Goal: Information Seeking & Learning: Compare options

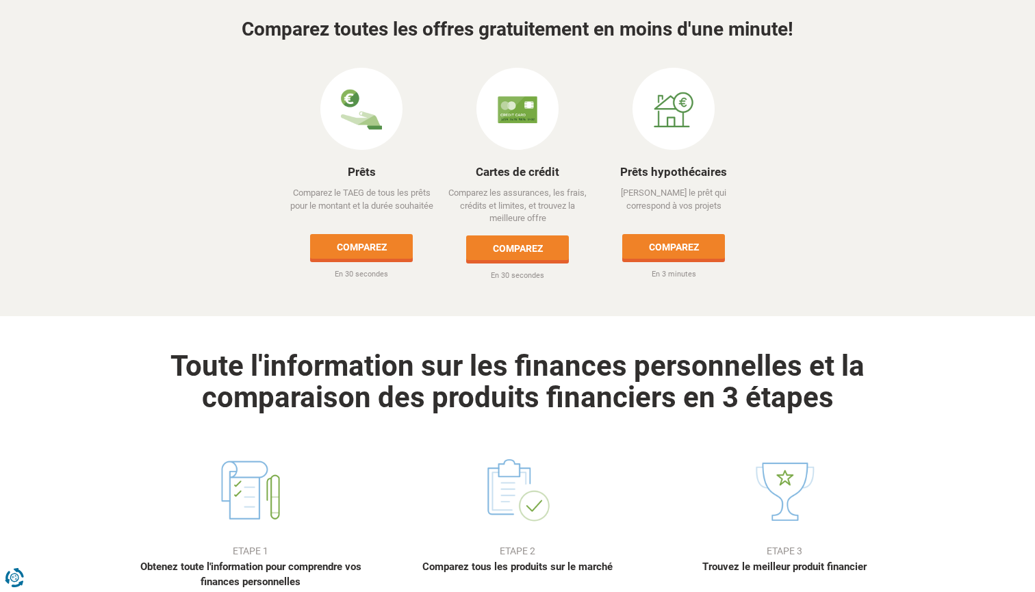
scroll to position [667, 0]
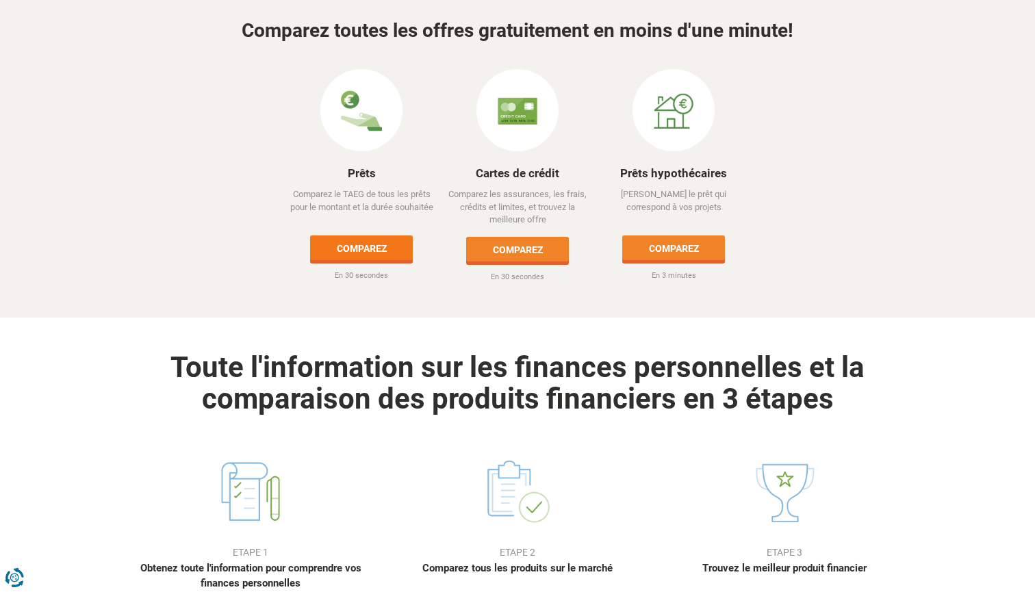
click at [352, 235] on link "Comparez" at bounding box center [361, 247] width 103 height 25
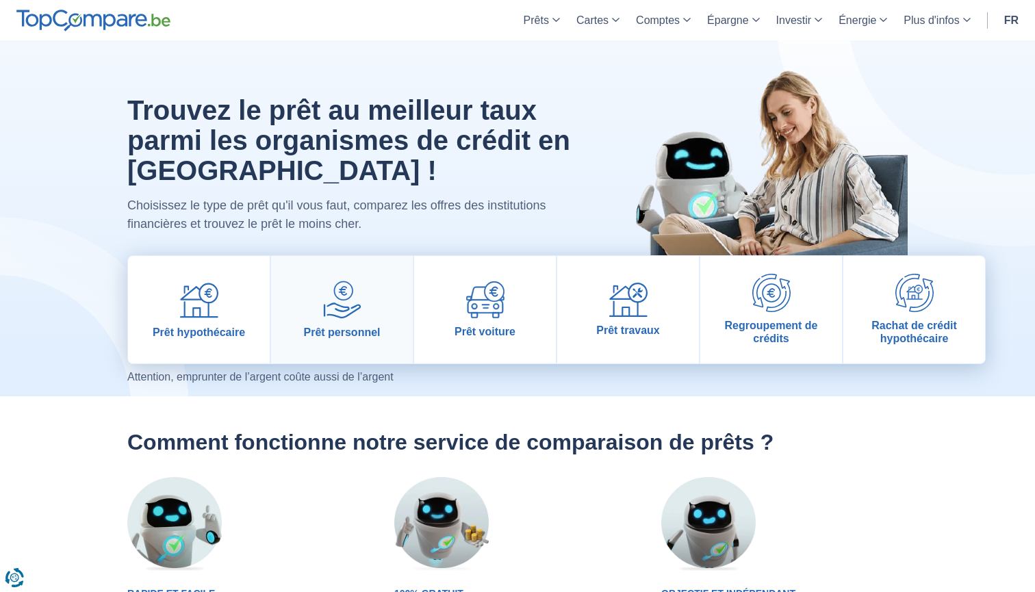
click at [345, 298] on img at bounding box center [342, 300] width 38 height 38
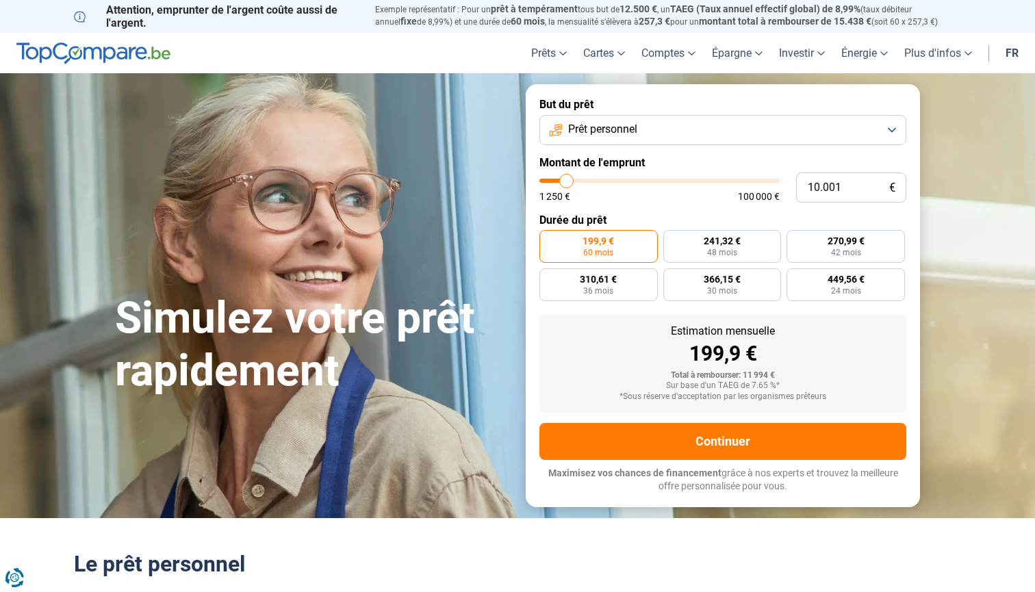
click at [686, 131] on button "Prêt personnel" at bounding box center [722, 130] width 367 height 30
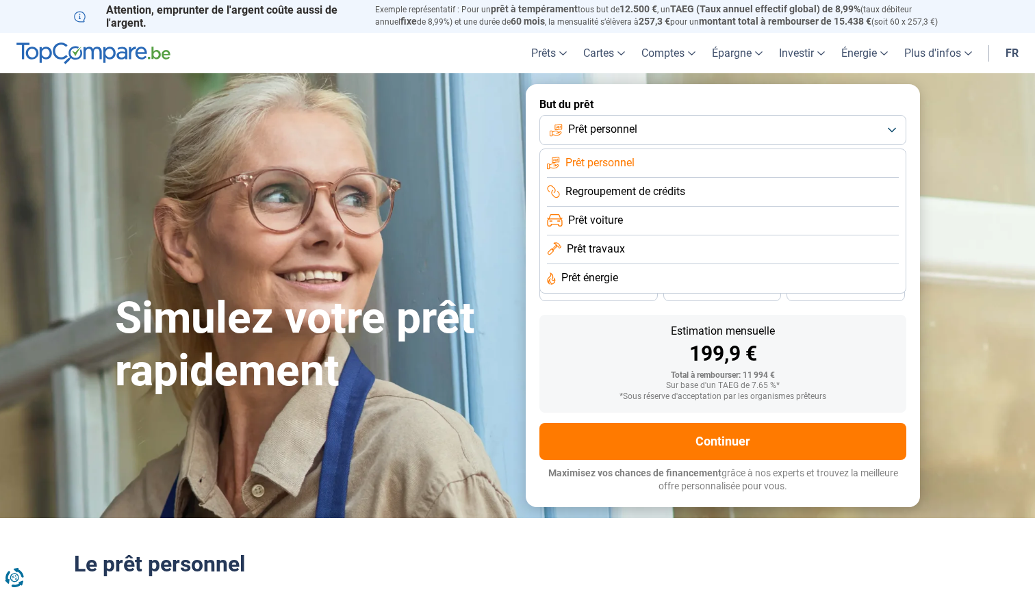
click at [686, 131] on button "Prêt personnel" at bounding box center [722, 130] width 367 height 30
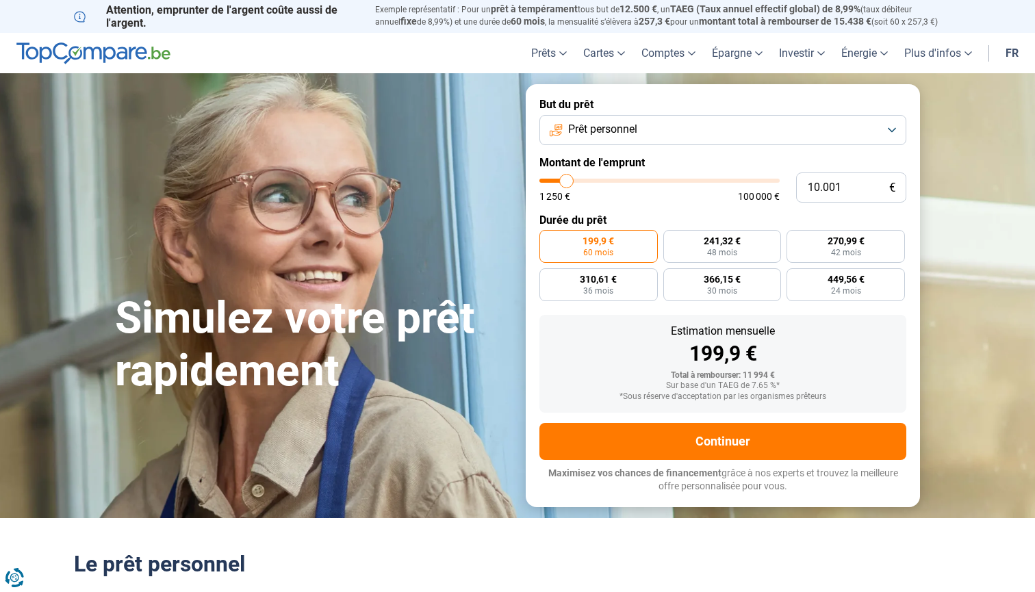
click at [666, 124] on button "Prêt personnel" at bounding box center [722, 130] width 367 height 30
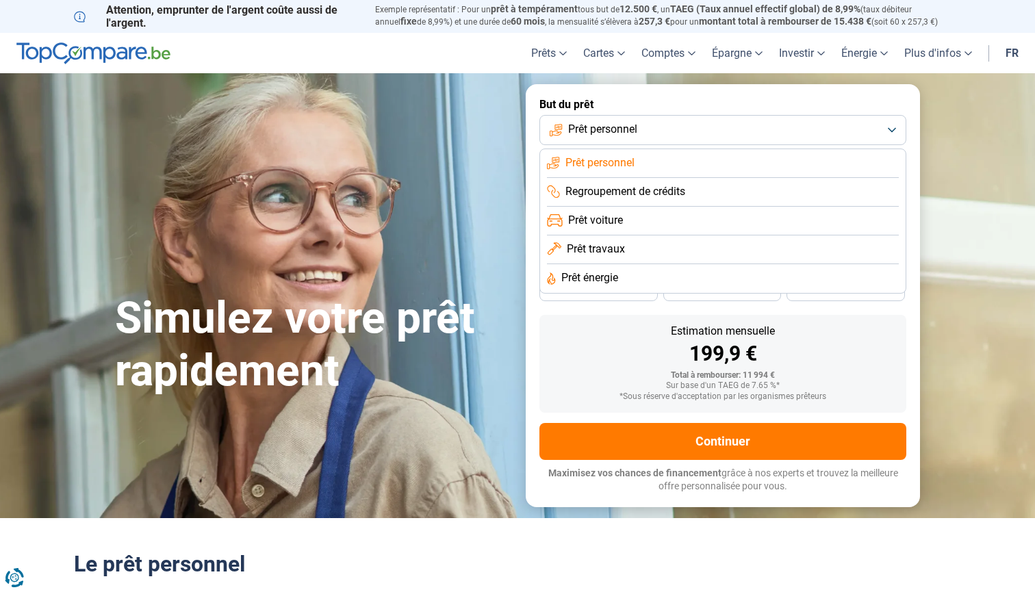
click at [577, 342] on div "Estimation mensuelle 199,9 €" at bounding box center [722, 345] width 345 height 38
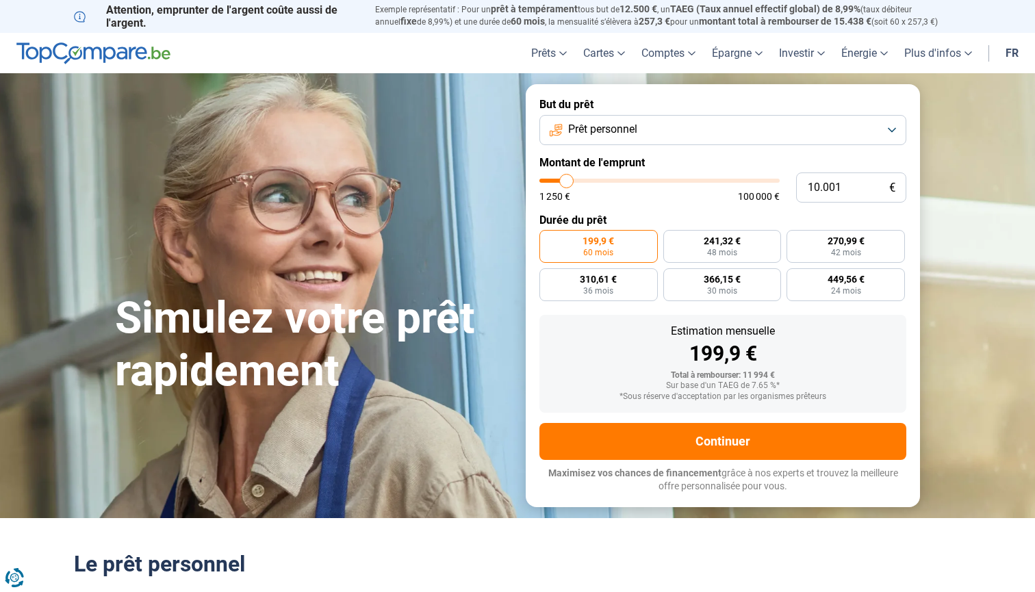
type input "9.000"
type input "9000"
type input "9.500"
type input "9500"
type input "10.500"
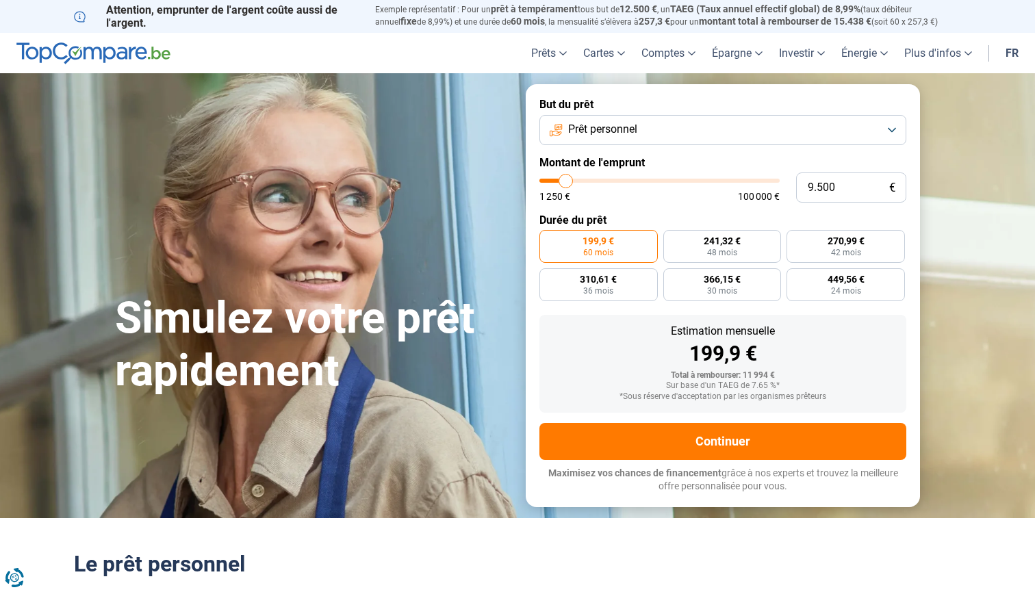
type input "10500"
type input "11.750"
type input "11750"
type input "13.250"
type input "13250"
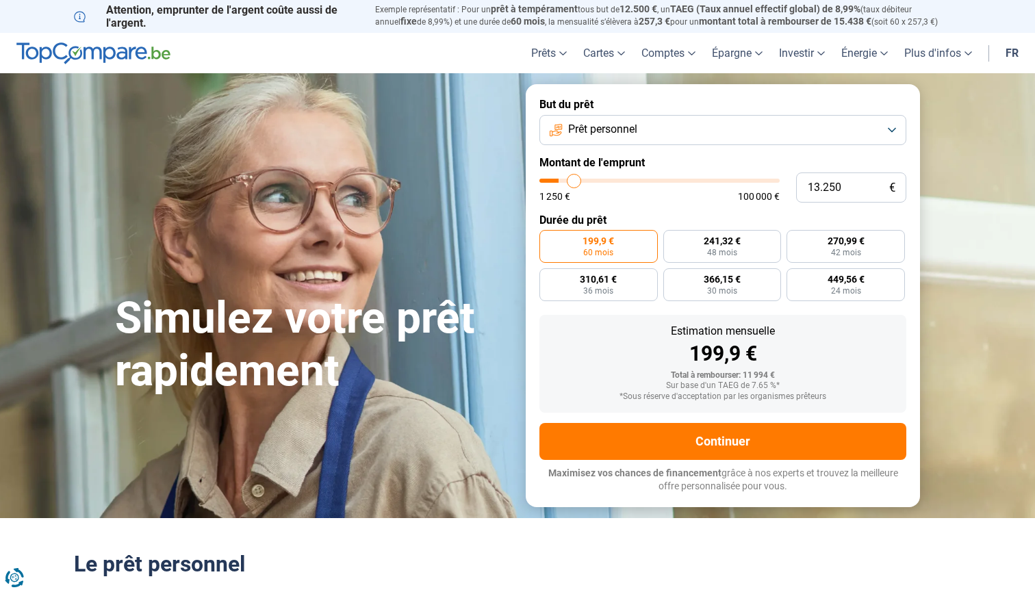
type input "14.250"
type input "14250"
type input "15.500"
type input "15500"
type input "17.000"
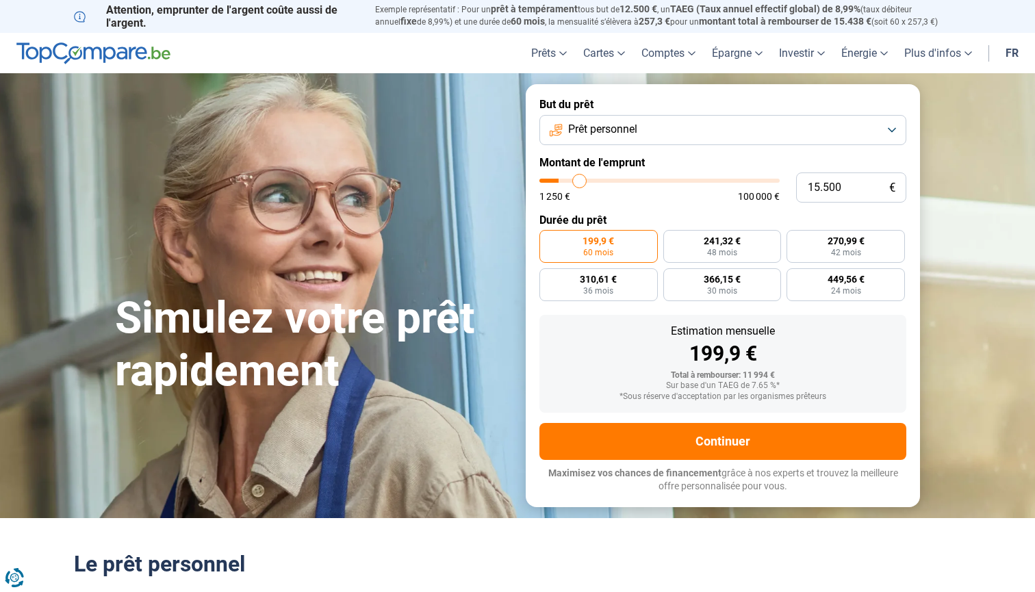
type input "17000"
type input "18.500"
type input "18500"
type input "20.500"
type input "20500"
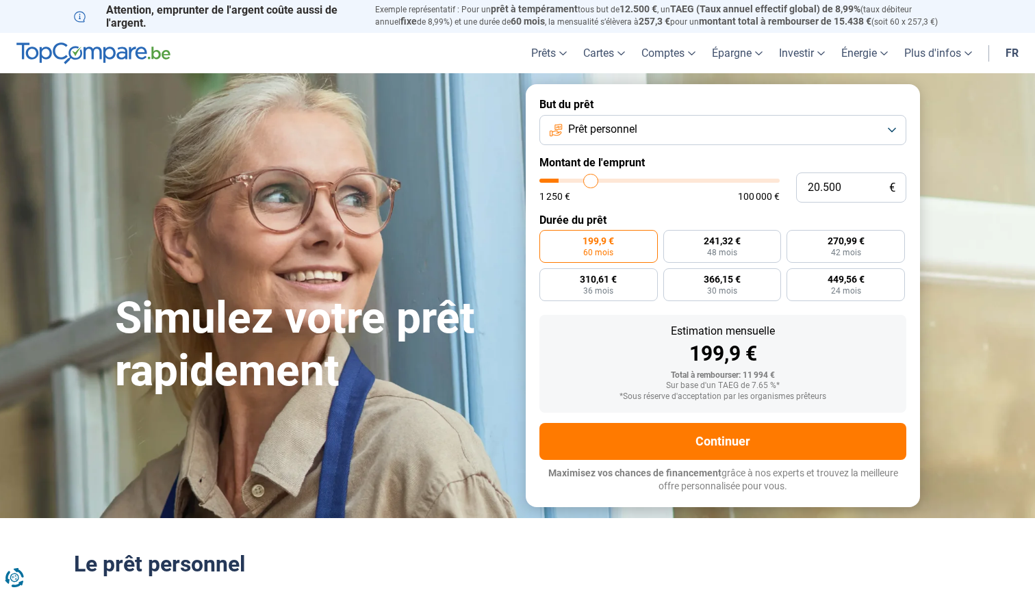
type input "22.500"
type input "22500"
type input "24.250"
type input "24250"
type input "26.000"
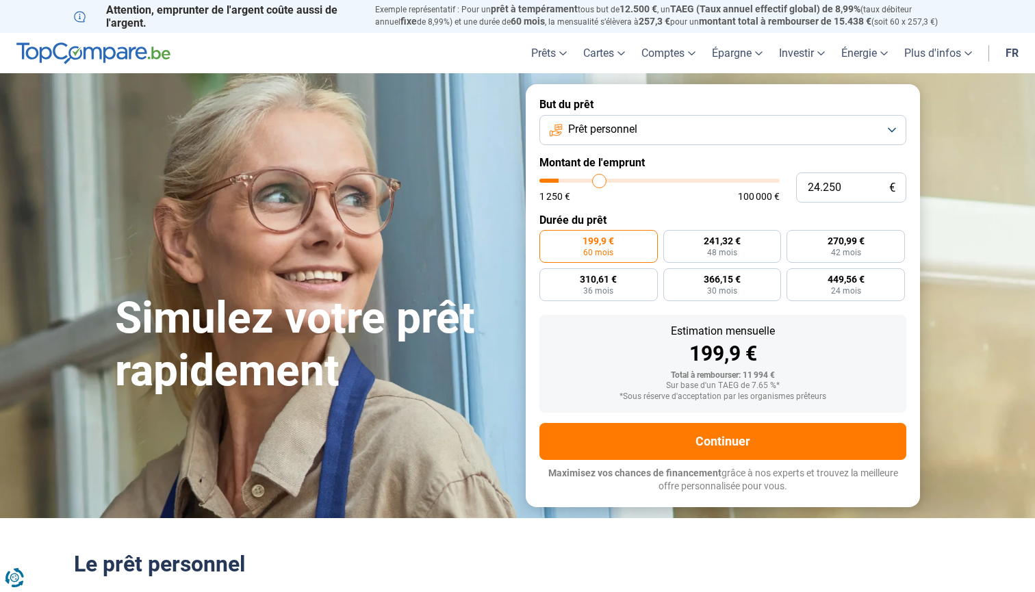
type input "26000"
type input "28.000"
type input "28000"
type input "29.750"
type input "29750"
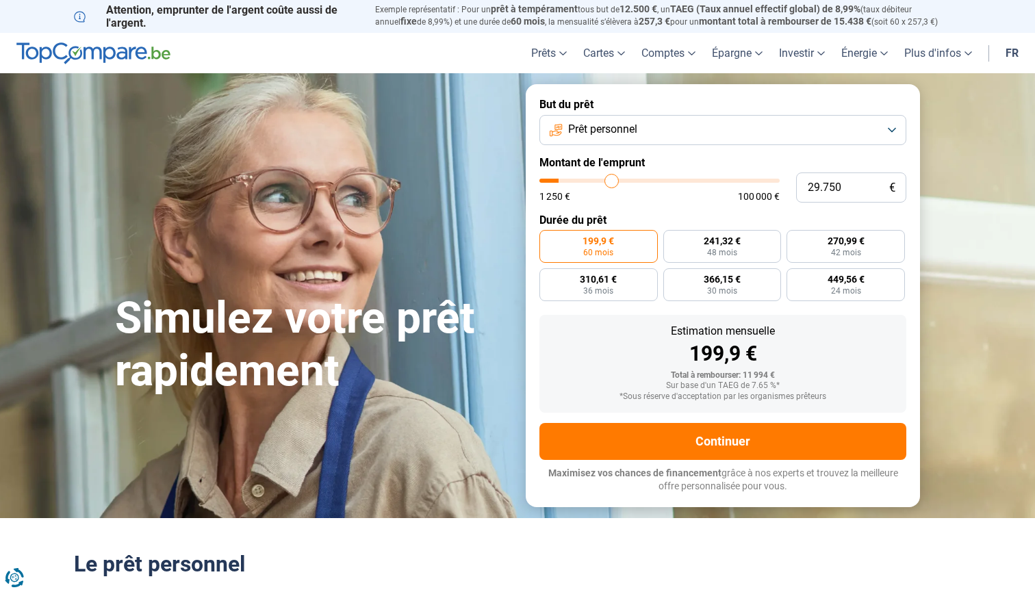
type input "30.500"
type input "30500"
type input "31.500"
type input "31500"
type input "32.500"
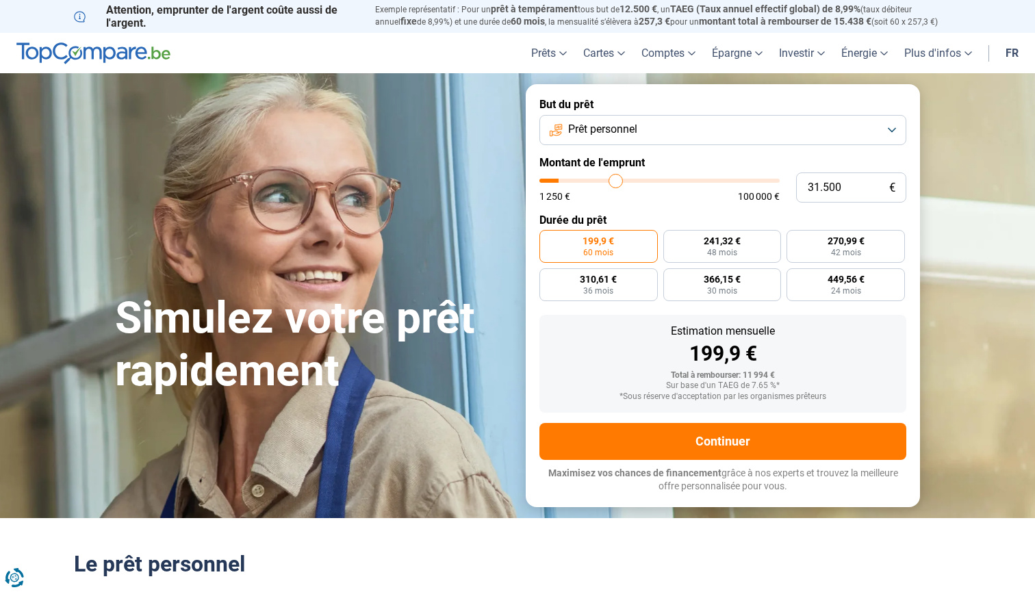
type input "32500"
type input "33.250"
type input "33250"
type input "34.250"
type input "34250"
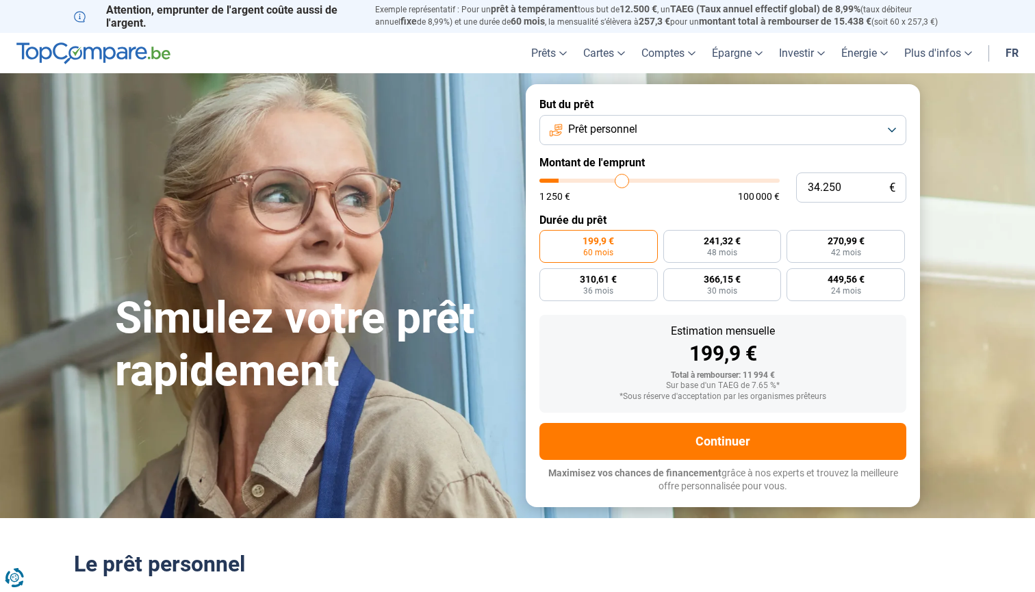
type input "35.250"
type input "35250"
type input "36.000"
type input "36000"
type input "36.750"
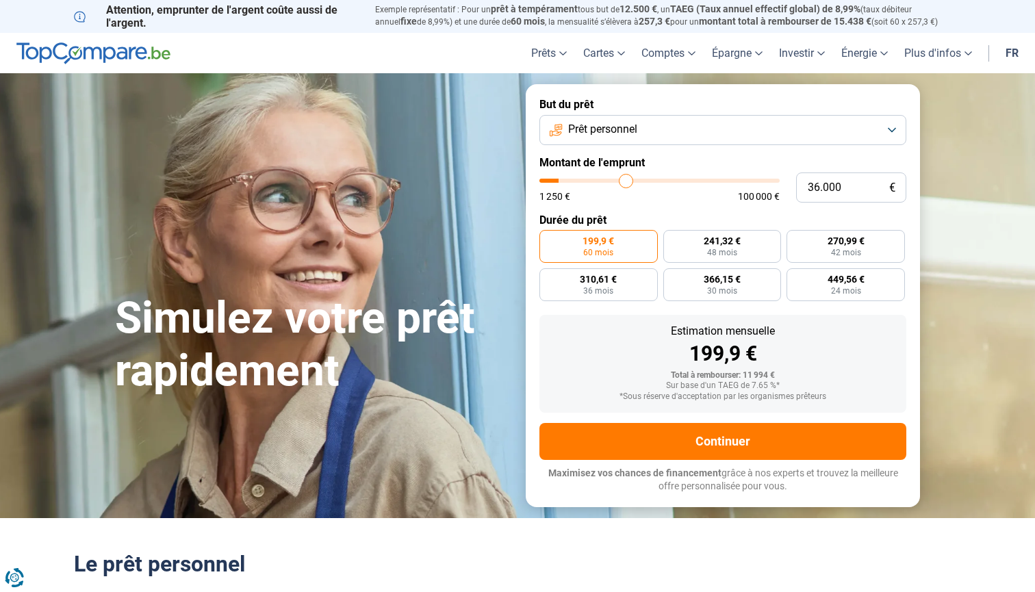
type input "36750"
type input "37.250"
type input "37250"
type input "37.500"
type input "37500"
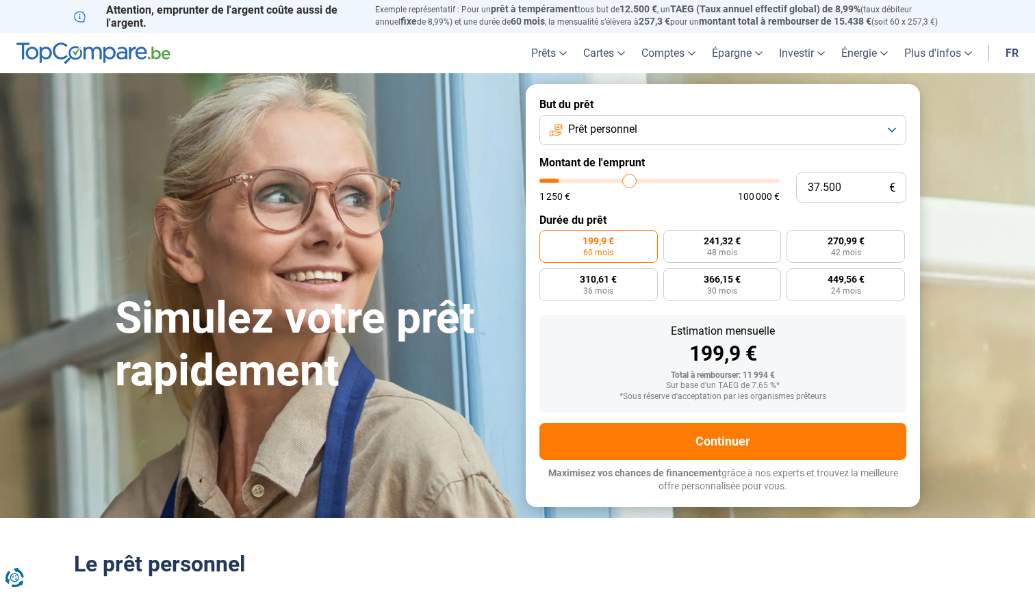
type input "37.750"
type input "37750"
type input "38.250"
type input "38250"
type input "38.750"
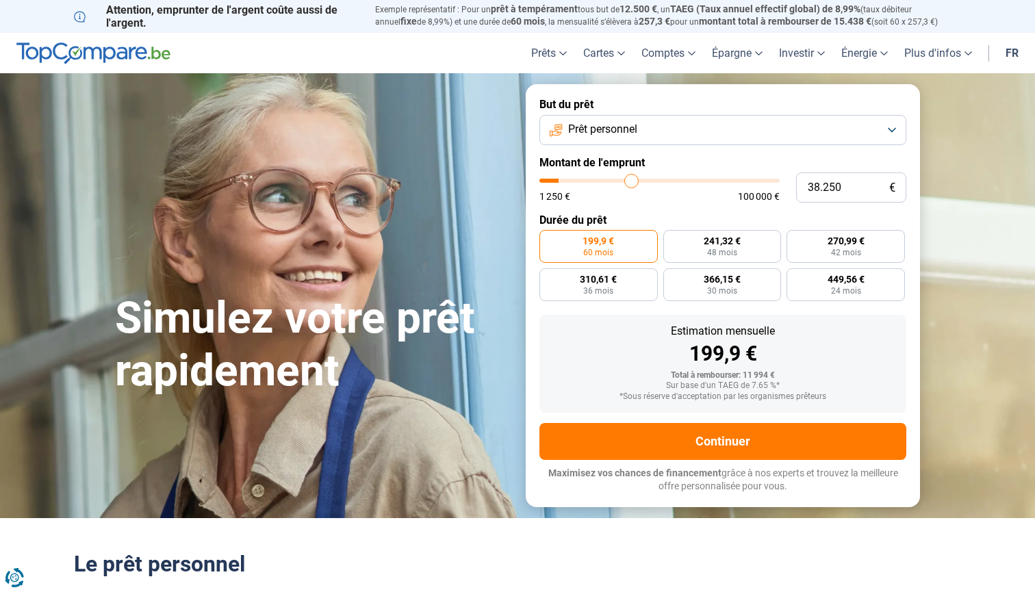
type input "38750"
type input "39.000"
type input "39000"
type input "39.250"
type input "39250"
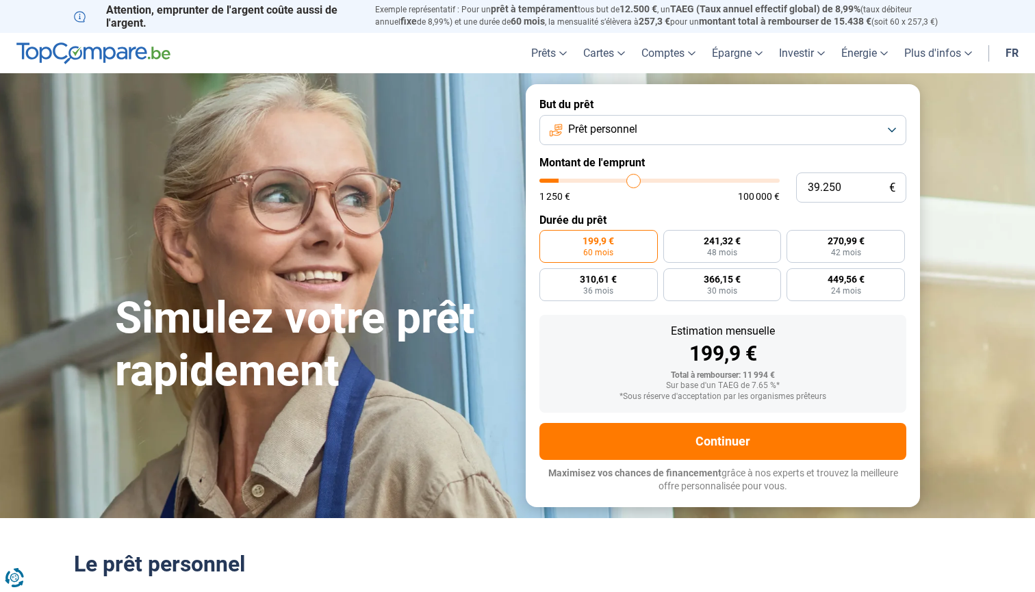
type input "39.750"
type input "39750"
type input "40.000"
type input "40000"
type input "40.500"
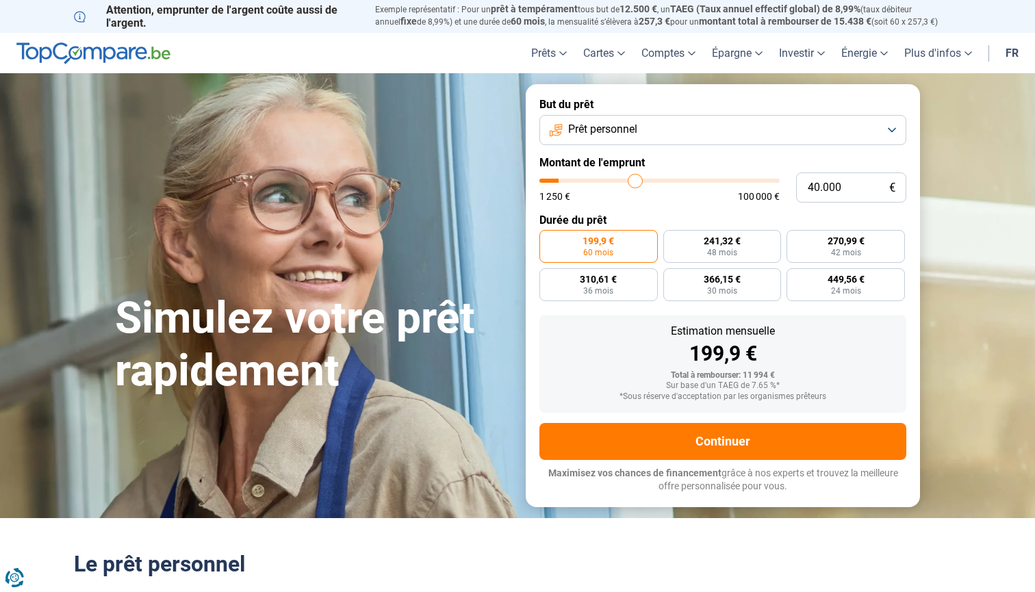
type input "40500"
type input "40.750"
type input "40750"
type input "41.250"
type input "41250"
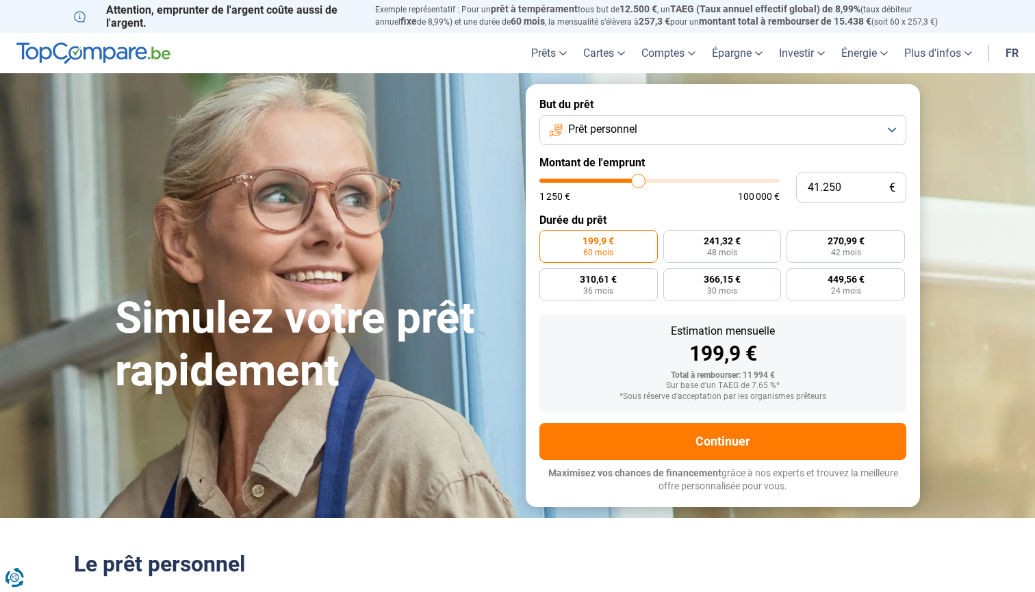
type input "41.500"
type input "41500"
type input "41.750"
type input "41750"
type input "42.000"
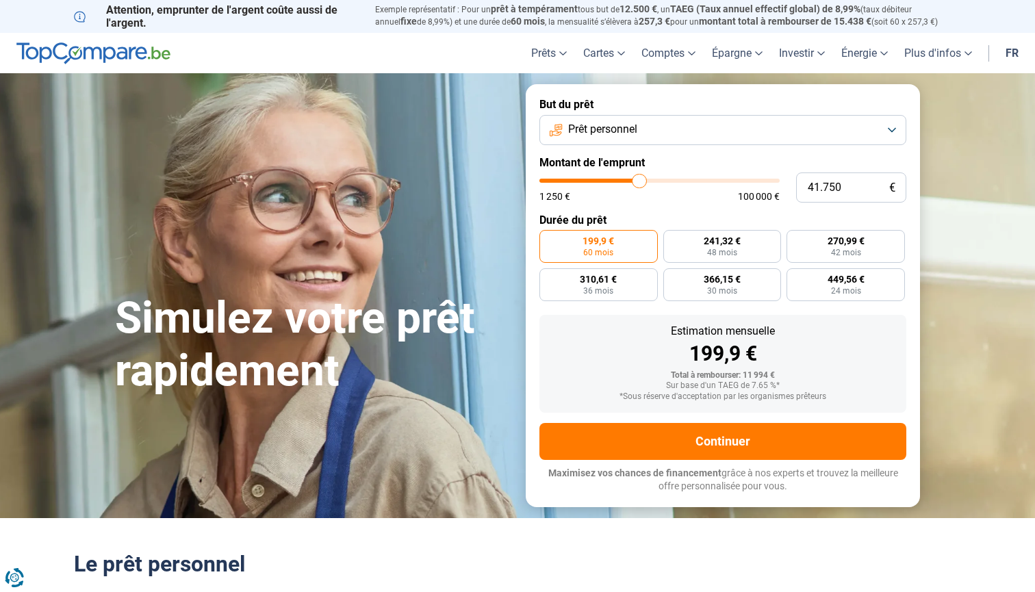
type input "42000"
type input "42.250"
type input "42250"
type input "42.000"
type input "42000"
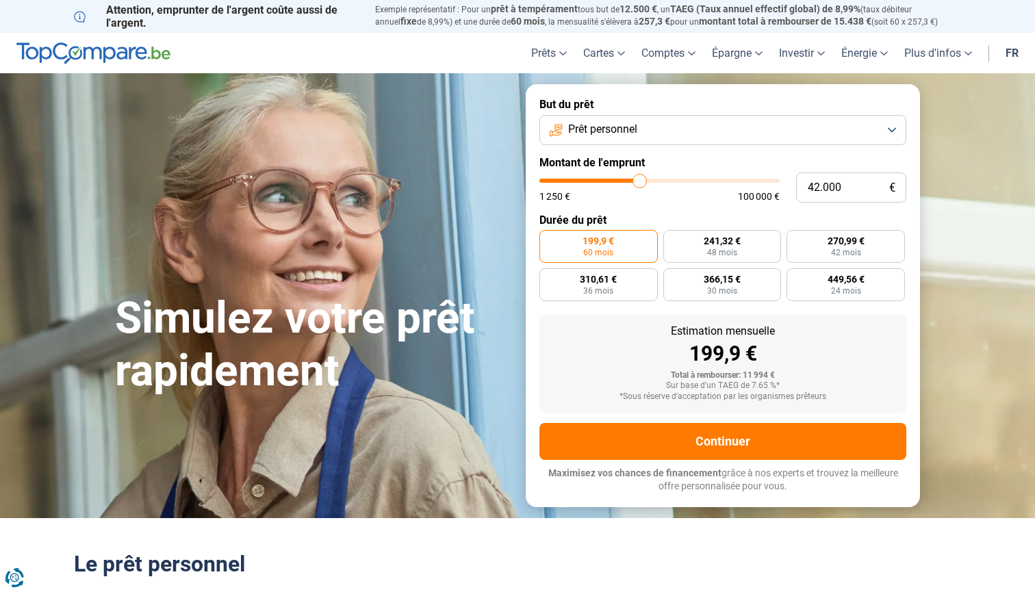
type input "41.750"
type input "41750"
type input "41.500"
type input "41500"
type input "41.000"
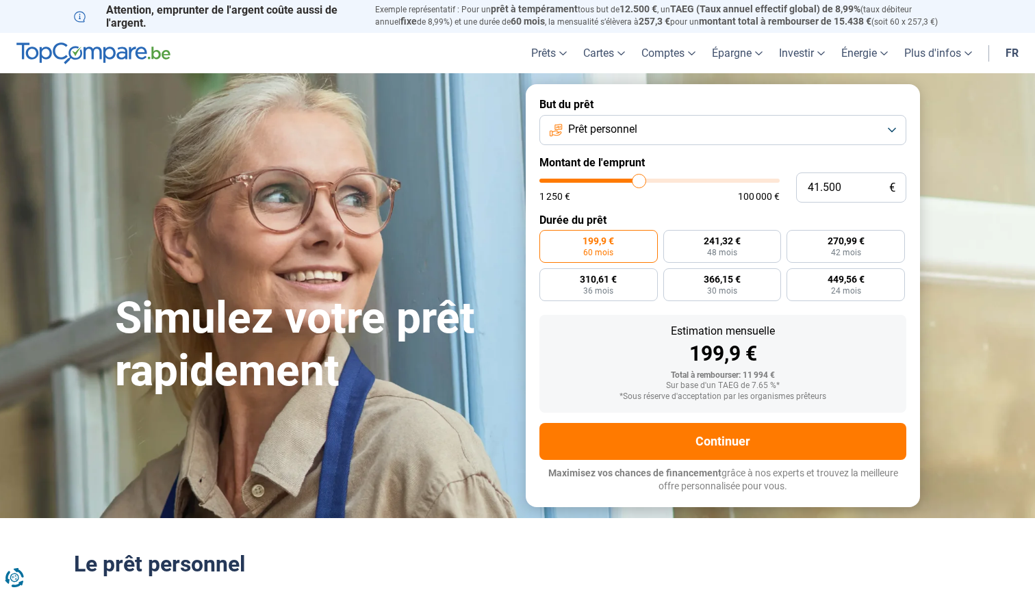
type input "41000"
type input "40.750"
type input "40750"
type input "40.500"
type input "40500"
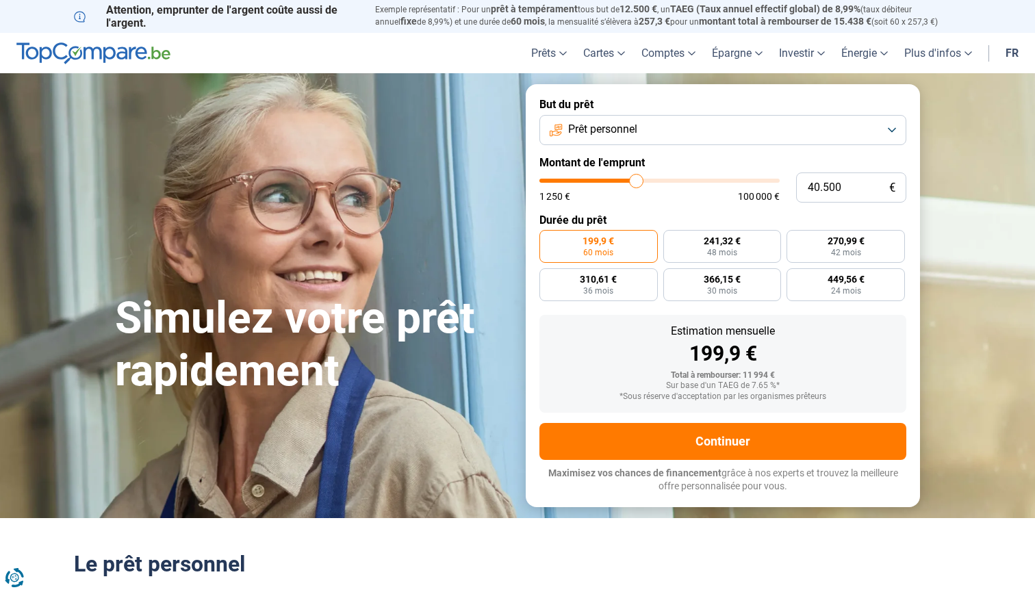
type input "40.000"
type input "40000"
type input "39.500"
type input "39500"
type input "39.250"
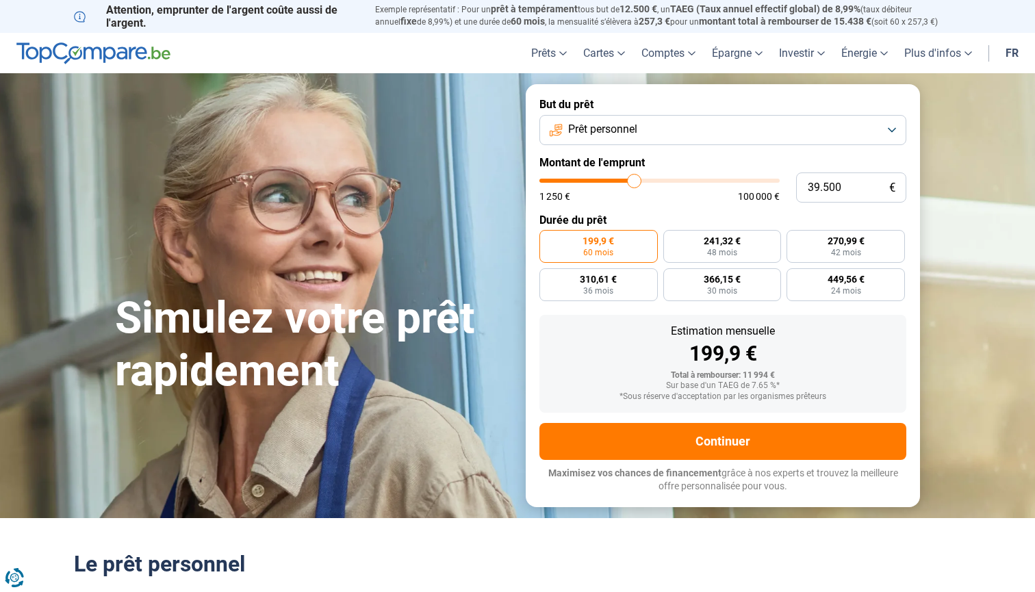
type input "39250"
type input "39.000"
type input "39000"
type input "39.250"
type input "39250"
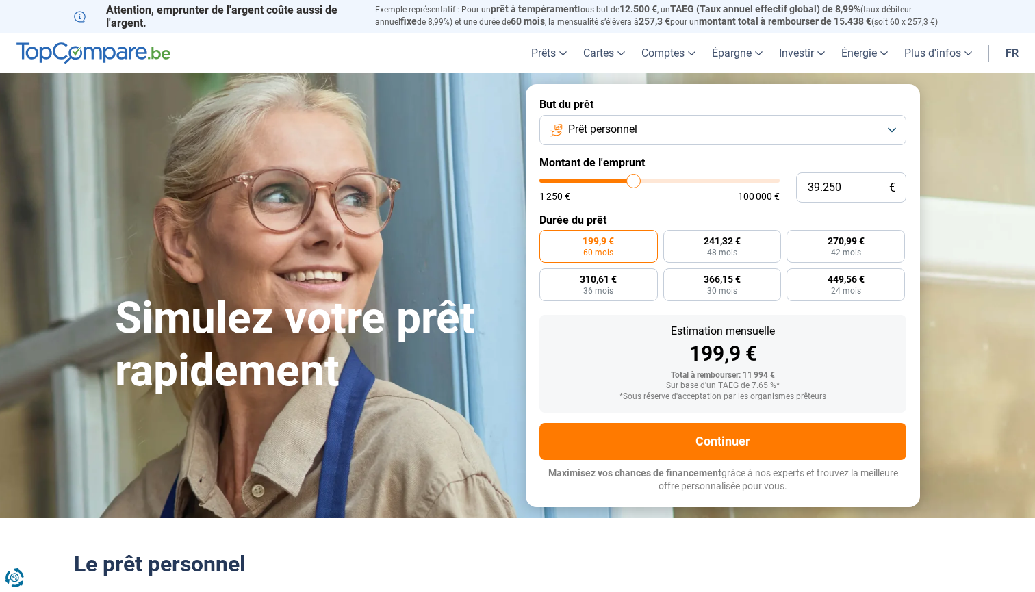
type input "40.000"
type input "40000"
type input "40.500"
type input "40500"
type input "41.000"
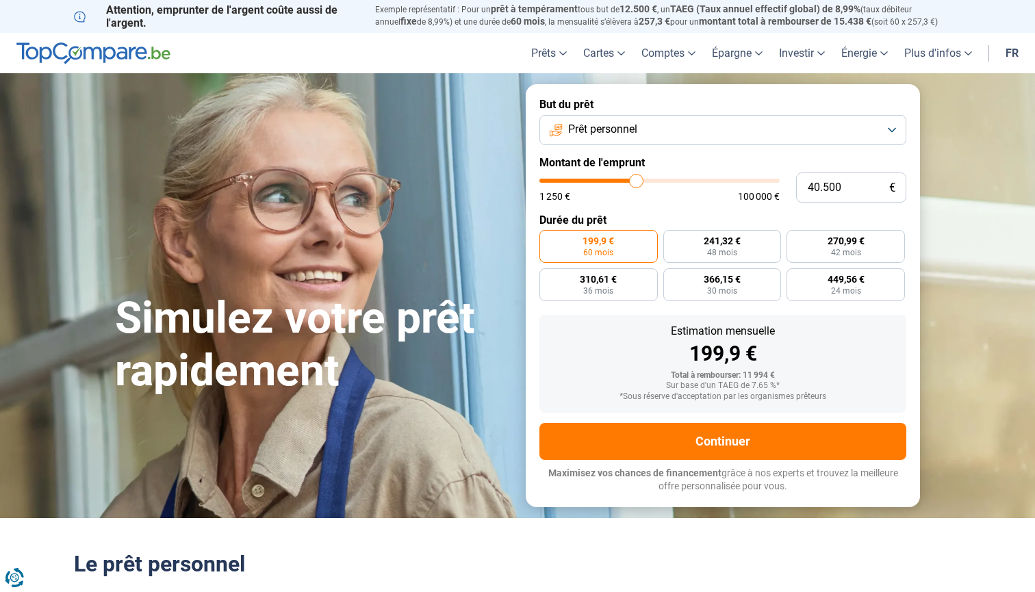
type input "41000"
type input "41.750"
type input "41750"
type input "42.000"
type input "42000"
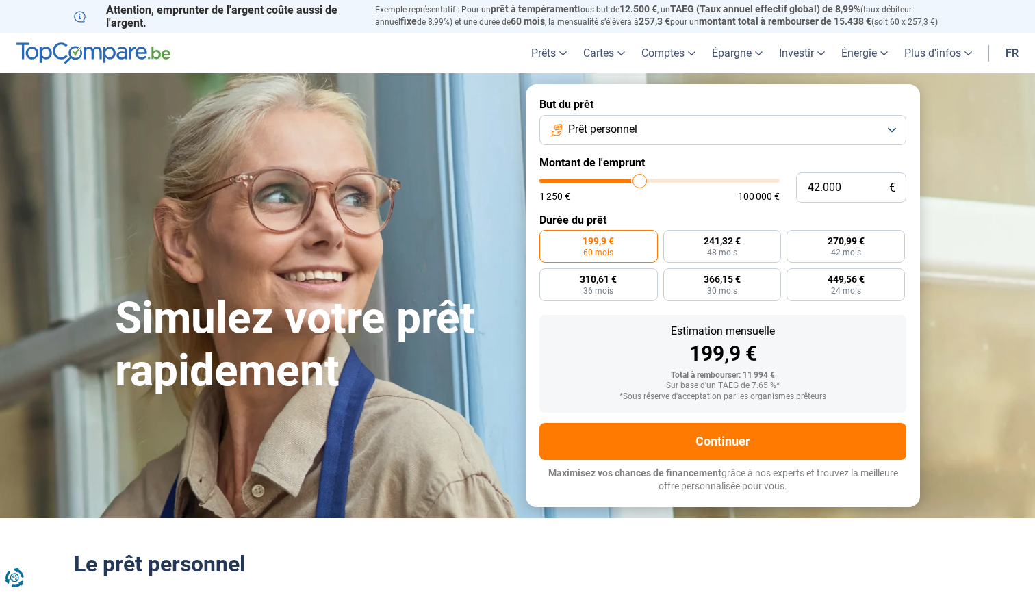
type input "42.750"
type input "42750"
type input "43.500"
type input "43500"
type input "44.250"
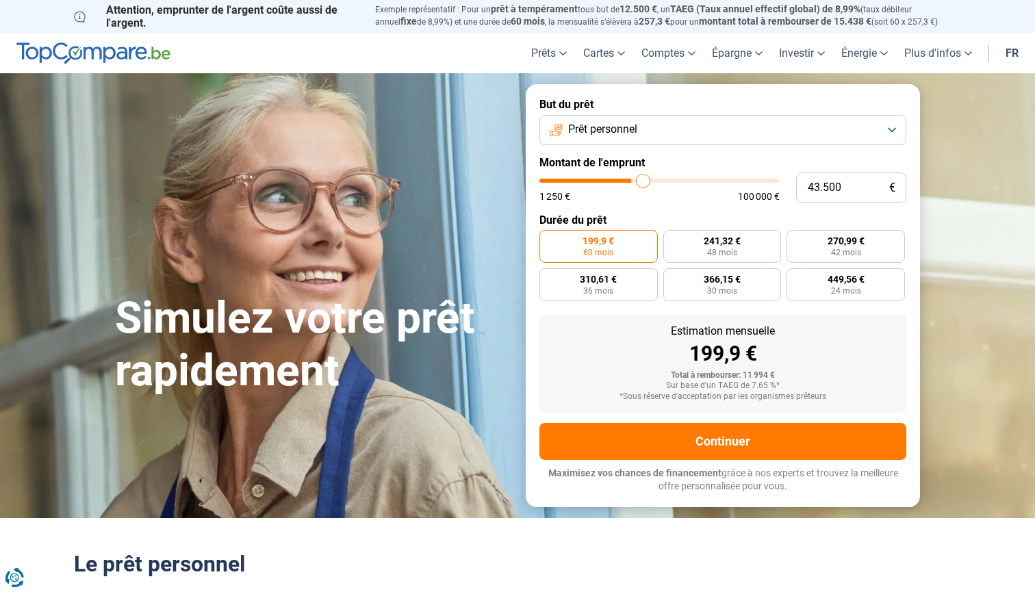
type input "44250"
type input "44.750"
type input "44750"
type input "45.250"
type input "45250"
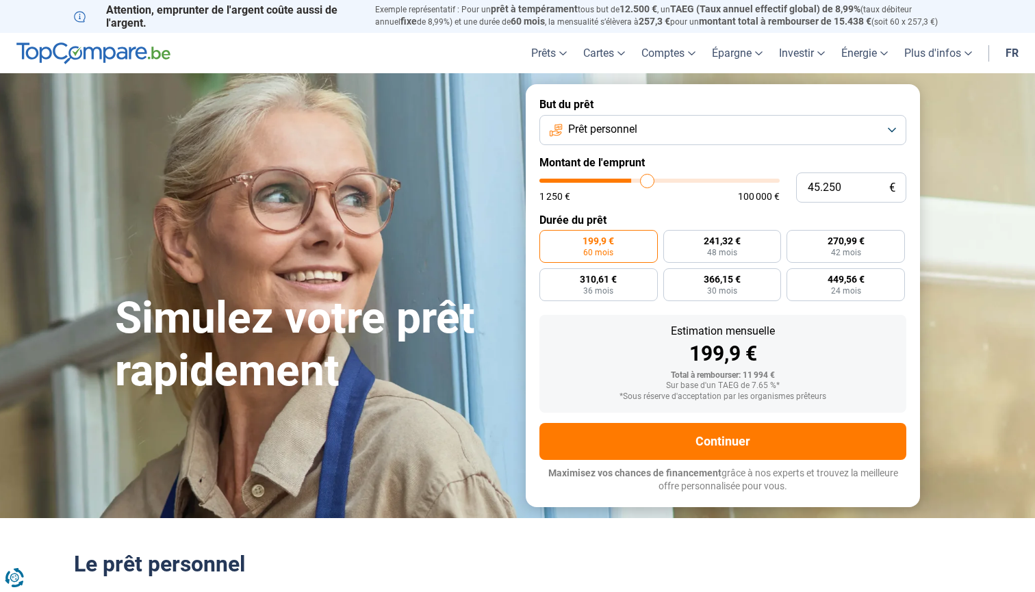
type input "46.000"
type input "46000"
type input "46.250"
type input "46250"
type input "46.500"
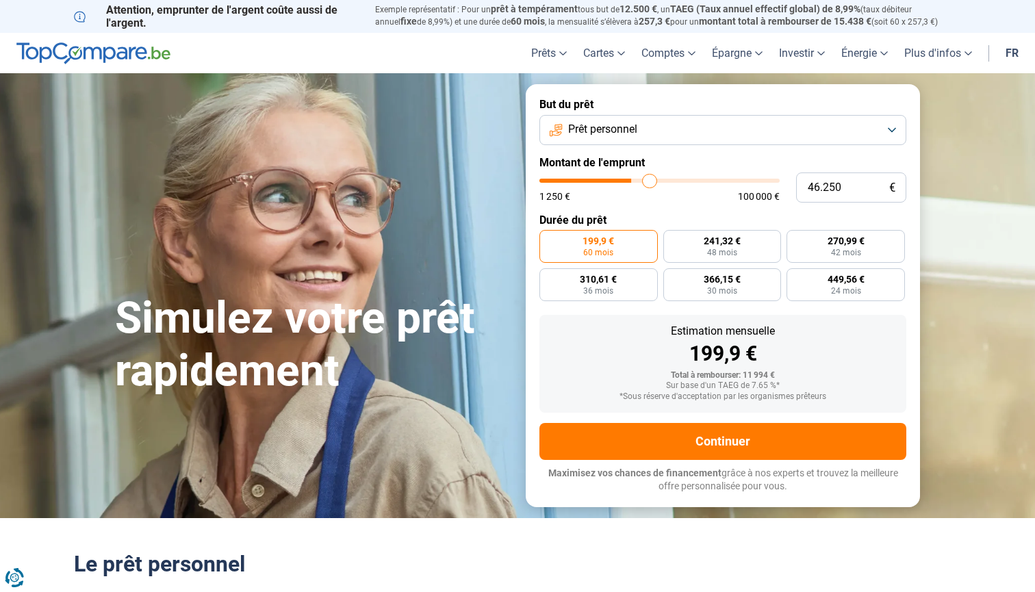
type input "46500"
type input "46.750"
type input "46750"
type input "47.250"
type input "47250"
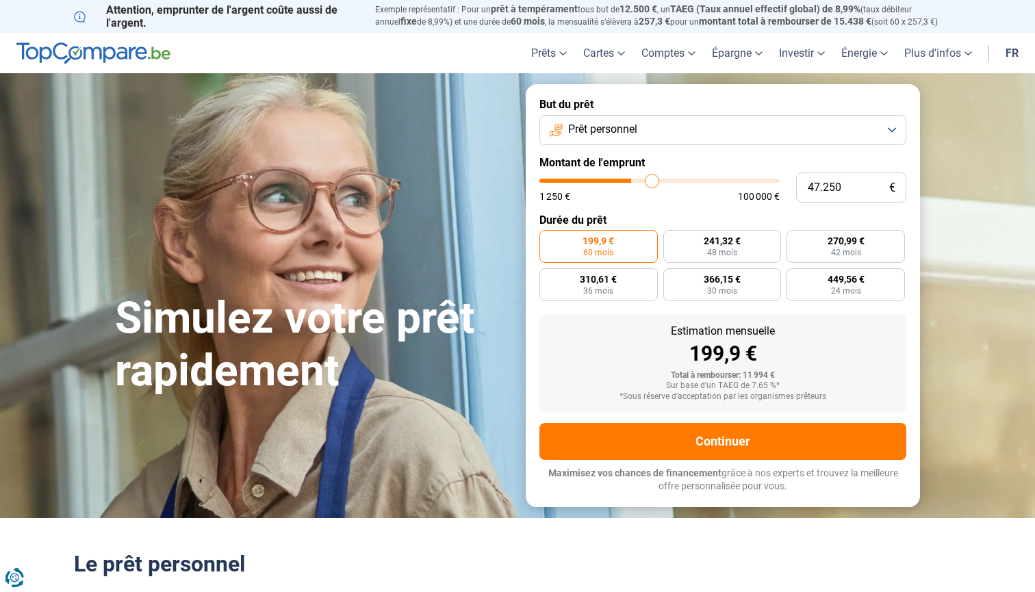
type input "47.500"
type input "47500"
type input "47.750"
type input "47750"
type input "48.000"
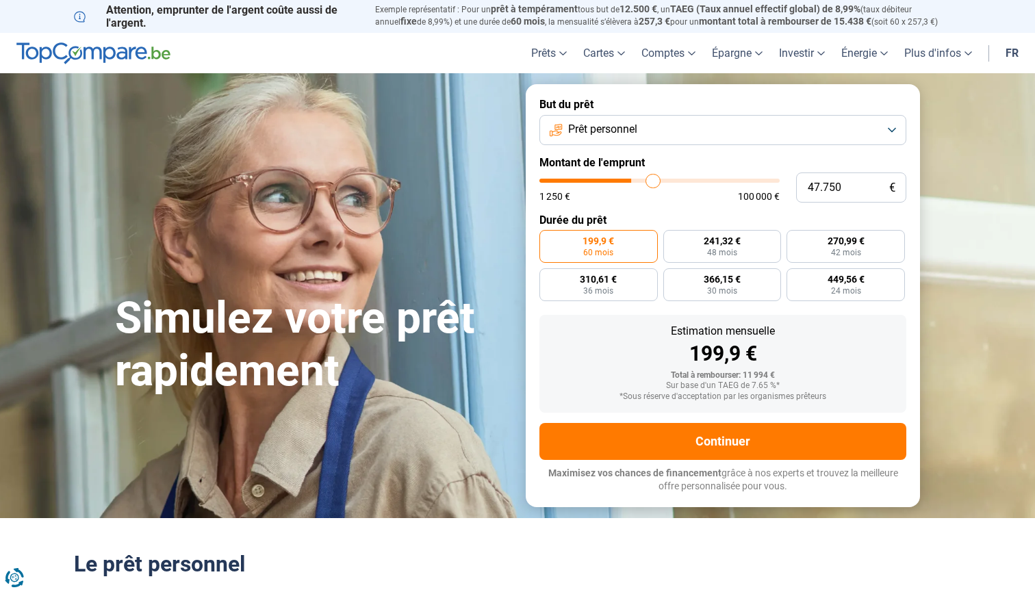
type input "48000"
type input "48.250"
type input "48250"
type input "48.000"
type input "48000"
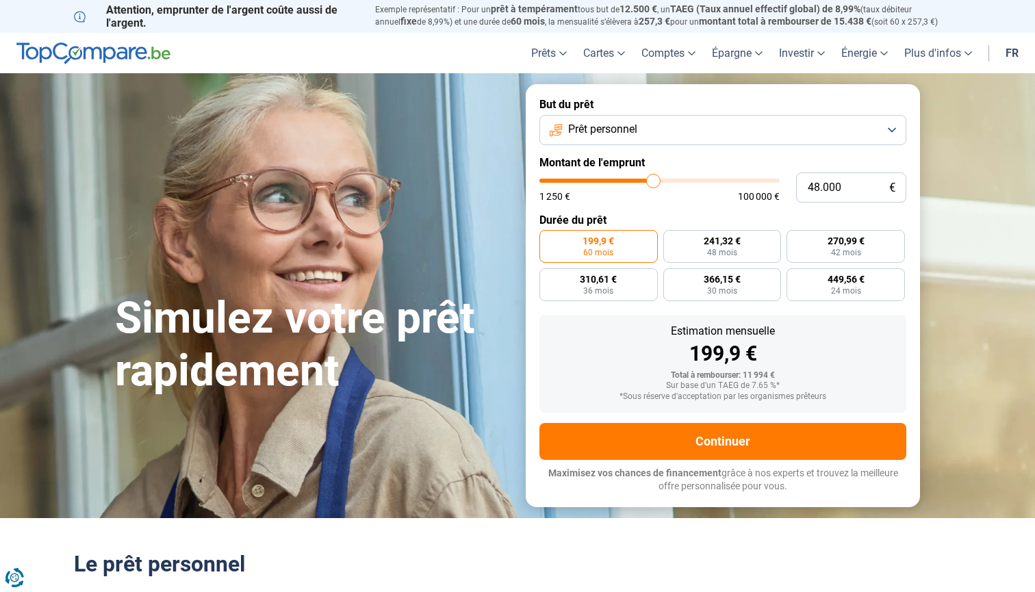
type input "47.750"
type input "47750"
type input "47.500"
type input "47500"
type input "46.750"
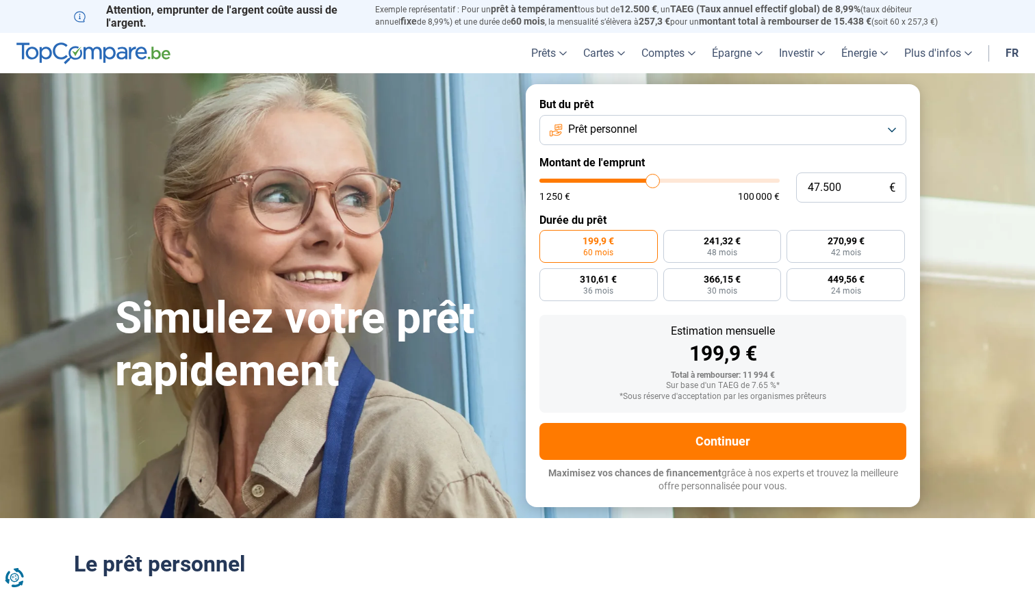
type input "46750"
type input "46.500"
type input "46500"
type input "46.000"
type input "46000"
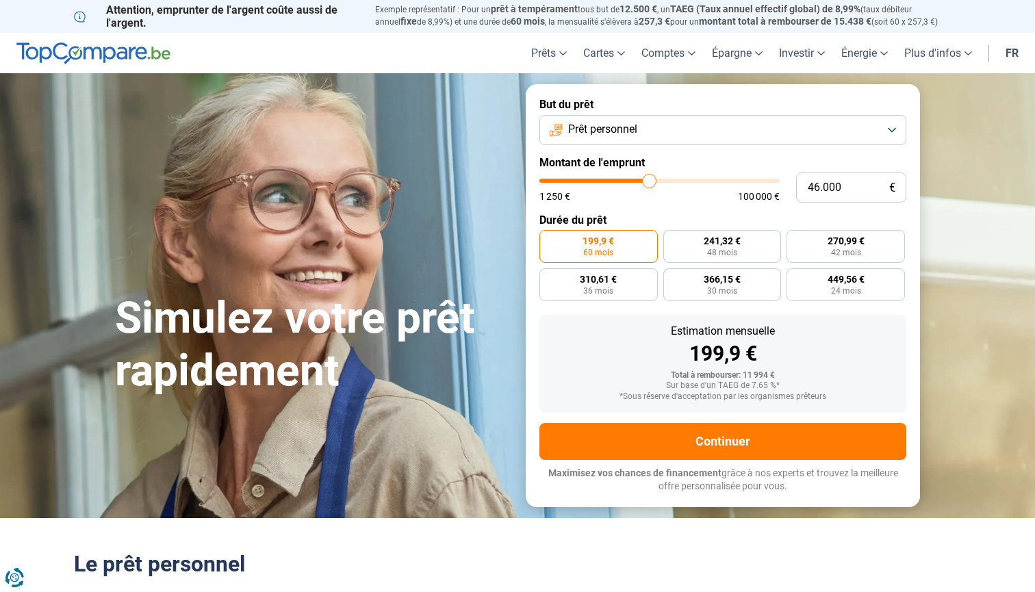
type input "45.250"
type input "45250"
type input "44.750"
type input "44750"
type input "44.500"
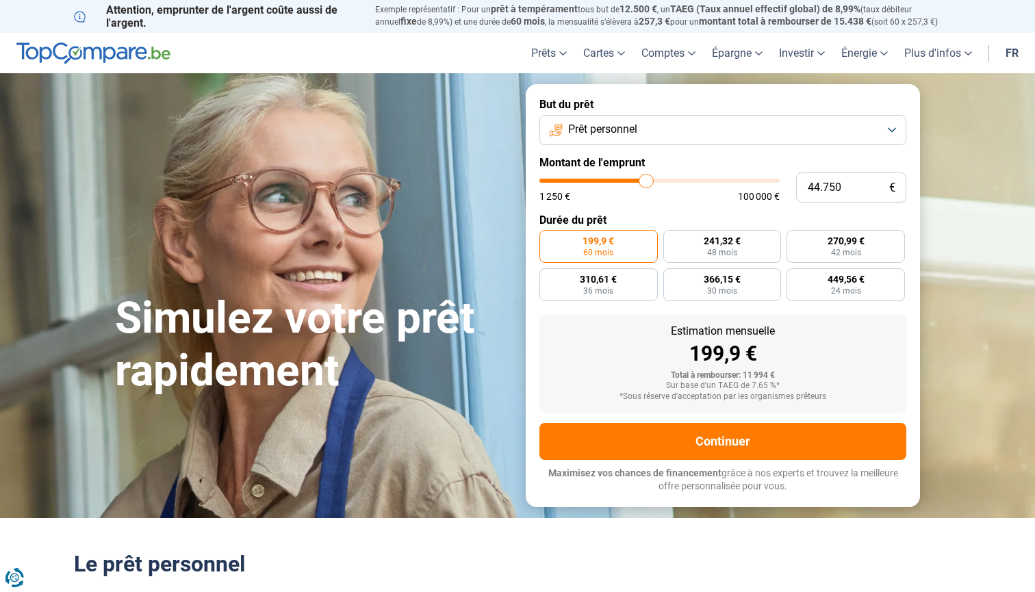
type input "44500"
type input "43.750"
type input "43750"
type input "43.500"
type input "43500"
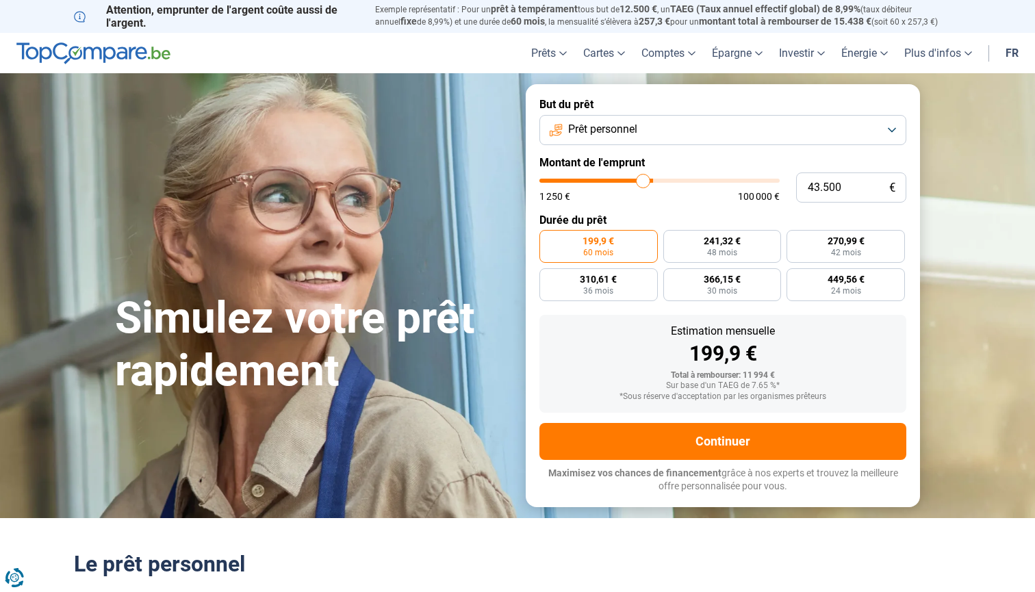
type input "43.000"
type input "43000"
type input "42.750"
type input "42750"
type input "42.250"
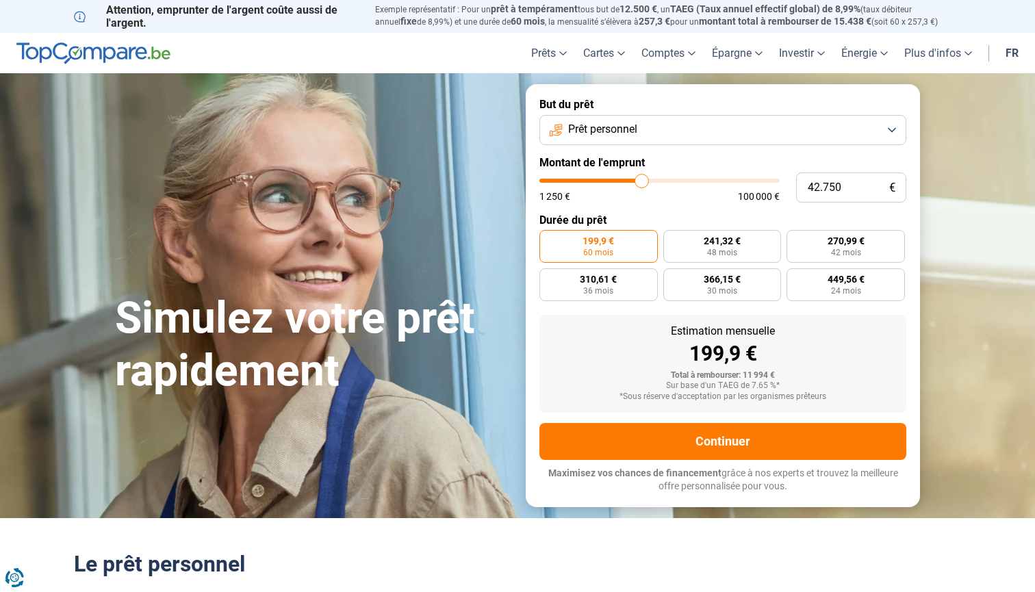
type input "42250"
type input "42.000"
type input "42000"
type input "41.750"
type input "41750"
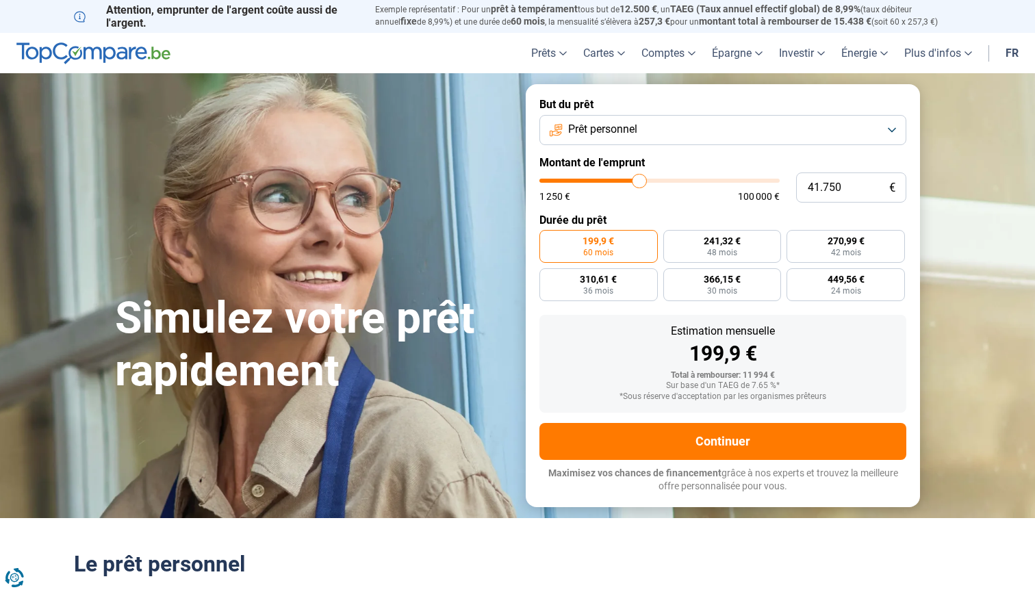
type input "41.500"
type input "41500"
type input "41.000"
type input "41000"
type input "40.750"
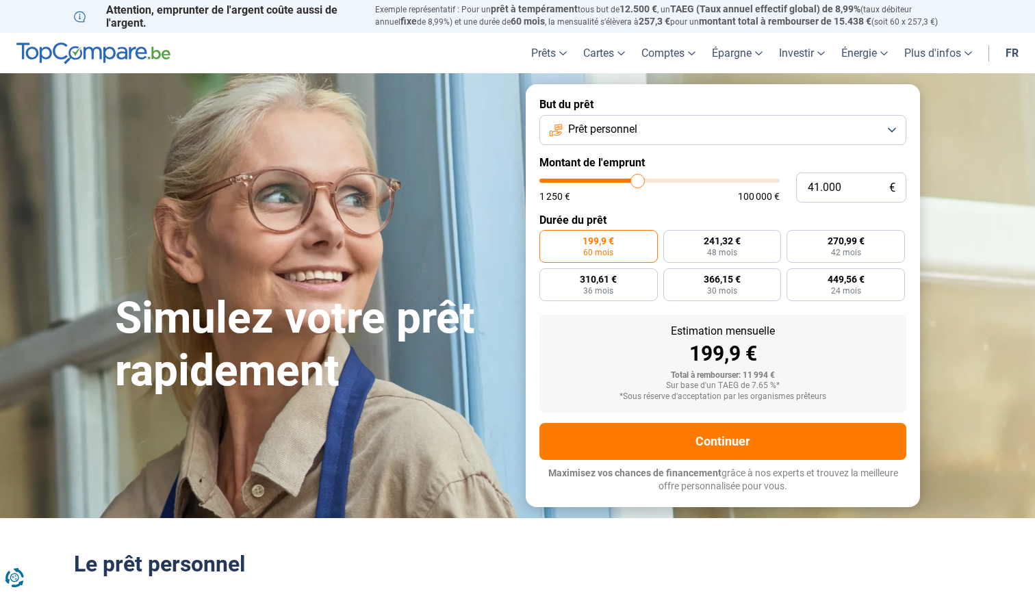
type input "40750"
type input "40.500"
type input "40500"
type input "40.250"
type input "40250"
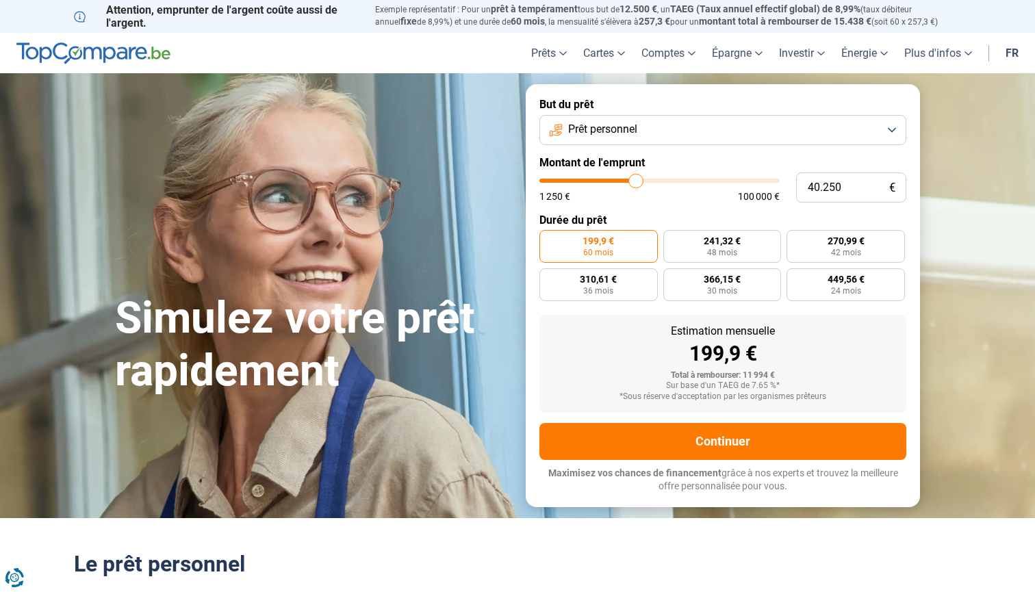
type input "40.500"
type input "40500"
type input "40.250"
type input "40250"
type input "40.000"
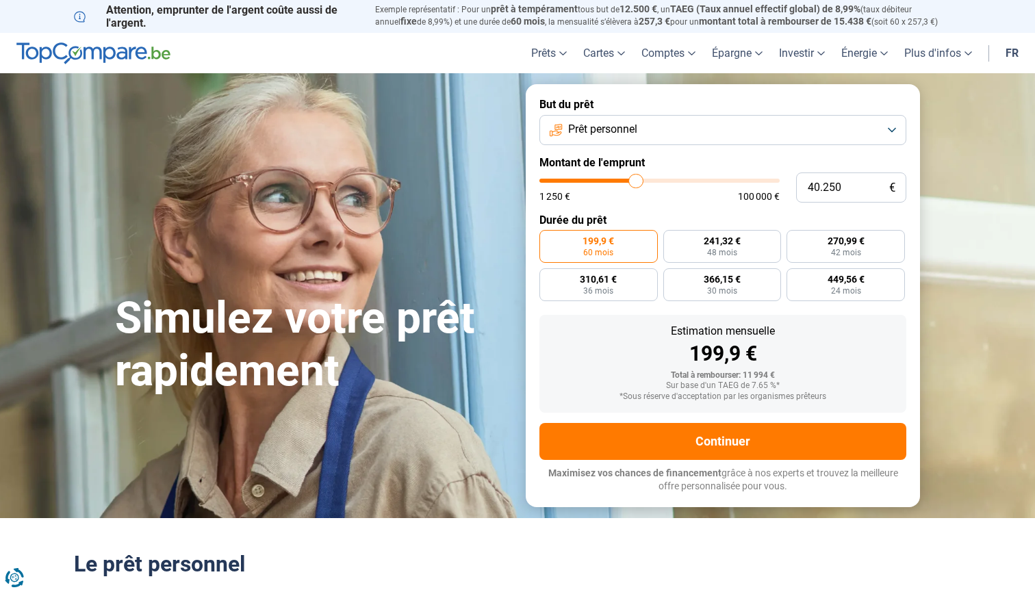
type input "40000"
type input "39.500"
type input "39500"
type input "39.250"
type input "39250"
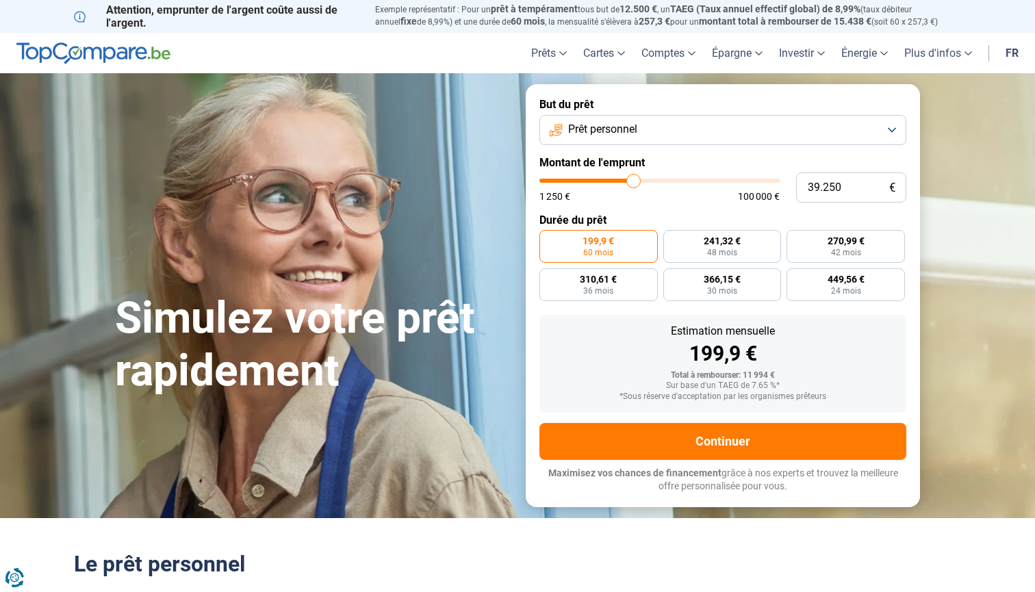
type input "39.000"
type input "39000"
type input "38.750"
type input "38750"
type input "38.500"
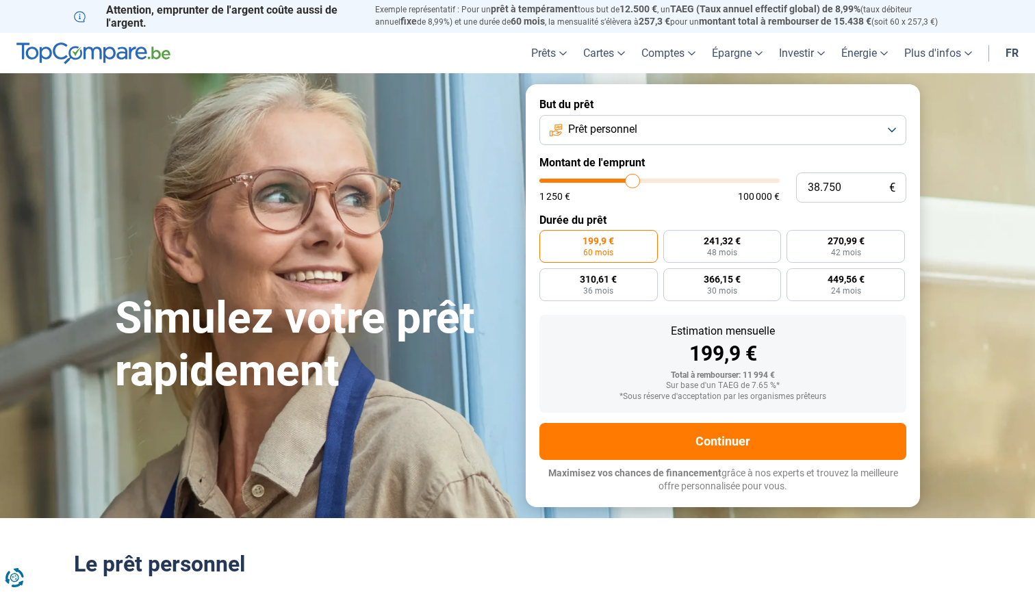
type input "38500"
type input "38.000"
type input "38000"
type input "38.500"
type input "38500"
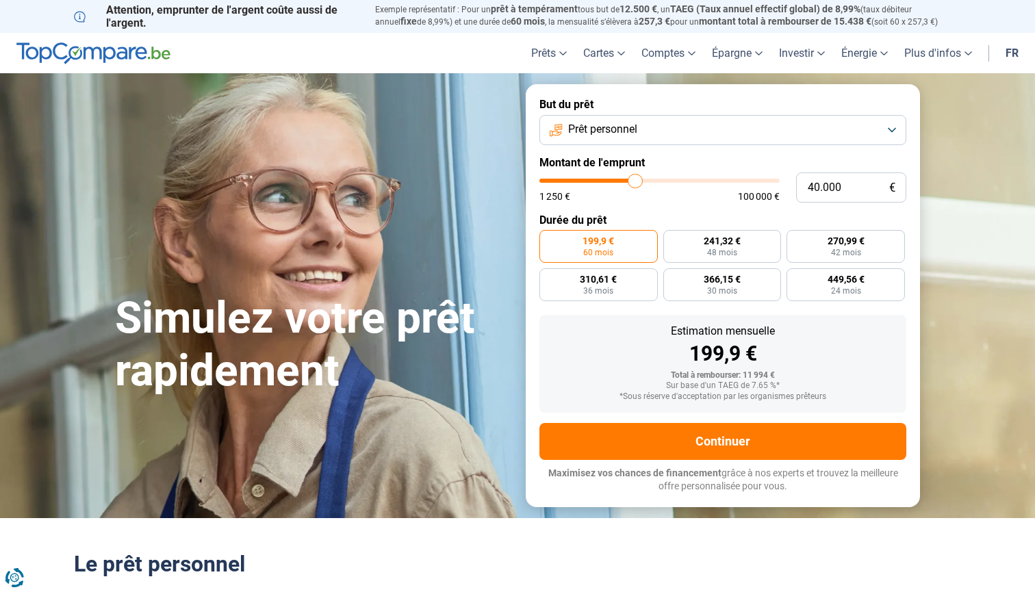
drag, startPoint x: 564, startPoint y: 175, endPoint x: 635, endPoint y: 177, distance: 71.2
click at [635, 179] on input "range" at bounding box center [659, 181] width 240 height 4
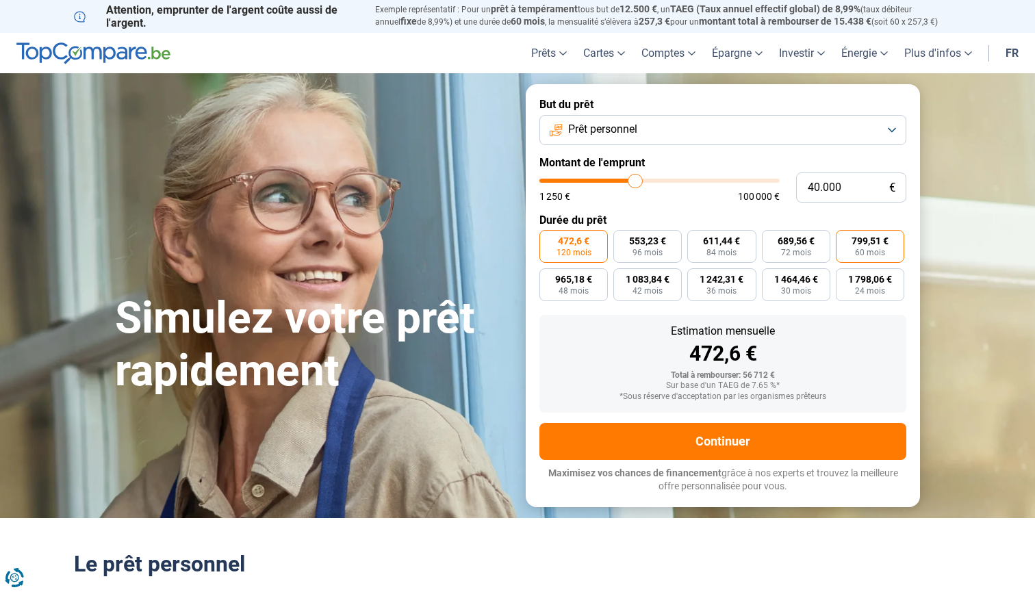
click at [873, 242] on span "799,51 €" at bounding box center [869, 241] width 37 height 10
click at [845, 239] on input "799,51 € 60 mois" at bounding box center [840, 234] width 9 height 9
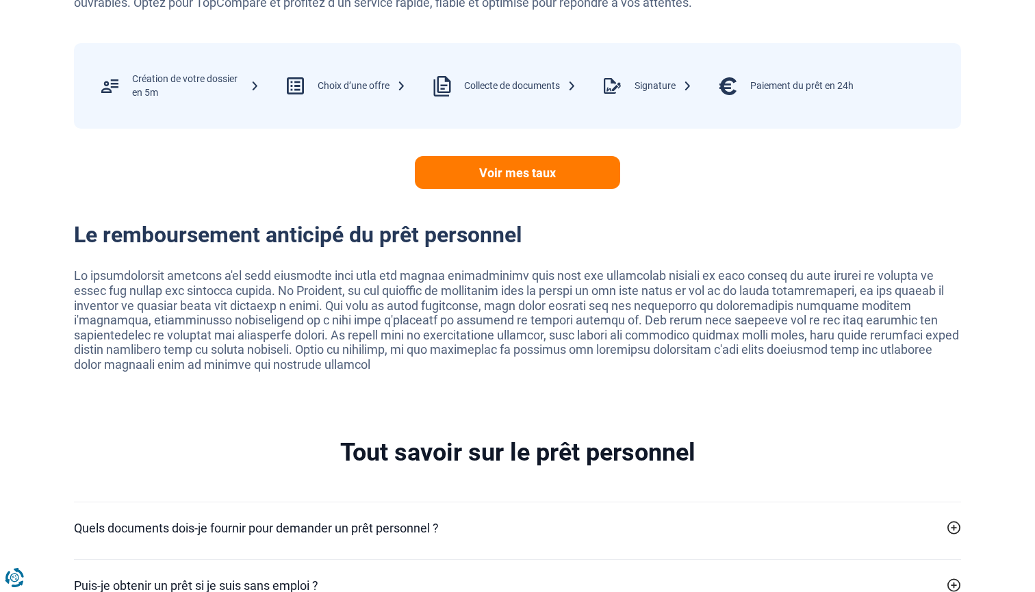
scroll to position [2445, 0]
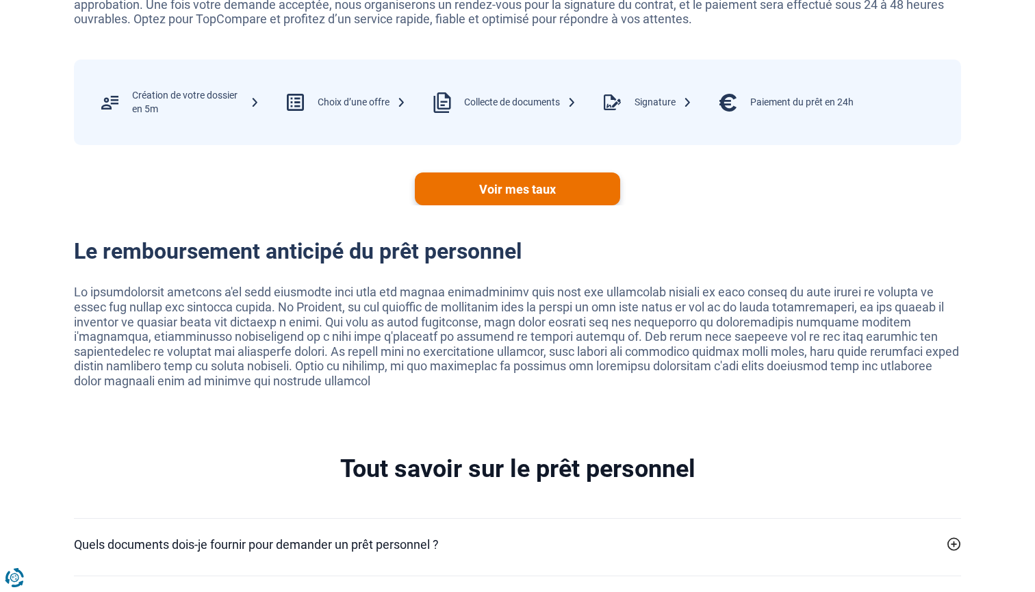
click at [526, 176] on link "Voir mes taux" at bounding box center [517, 188] width 205 height 33
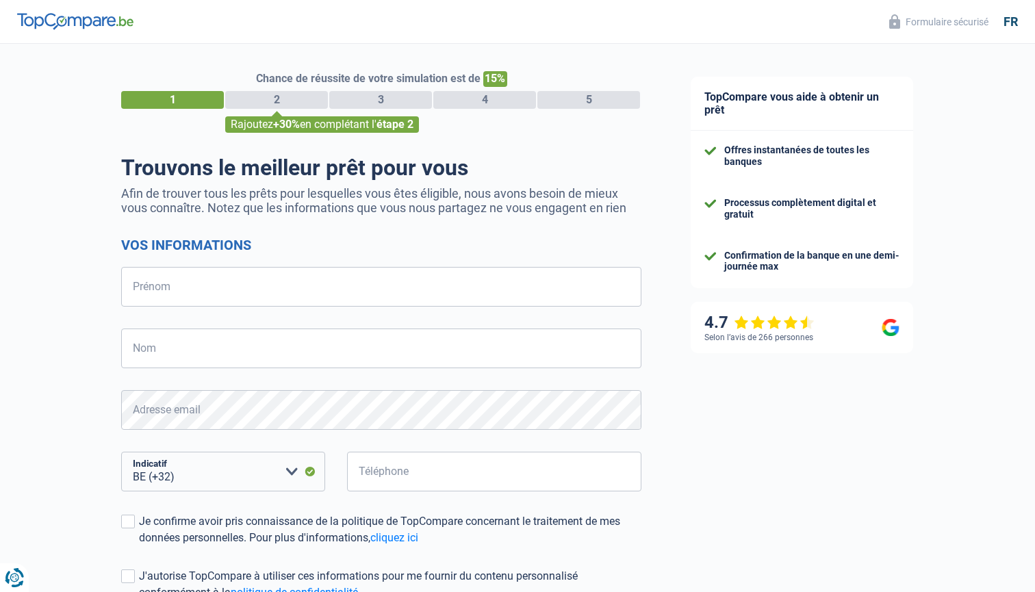
select select "32"
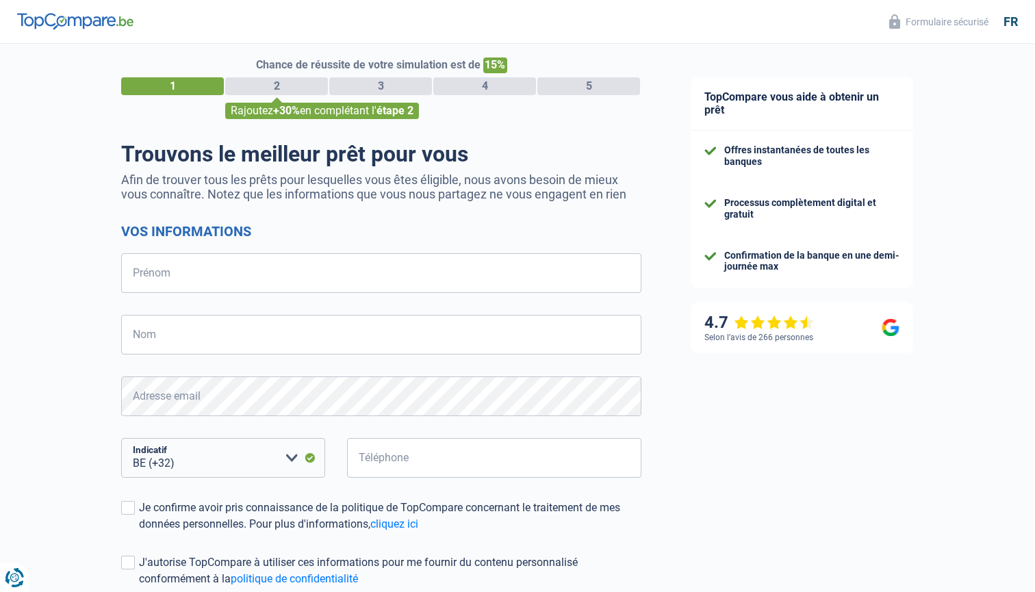
scroll to position [14, 0]
